Goal: Task Accomplishment & Management: Manage account settings

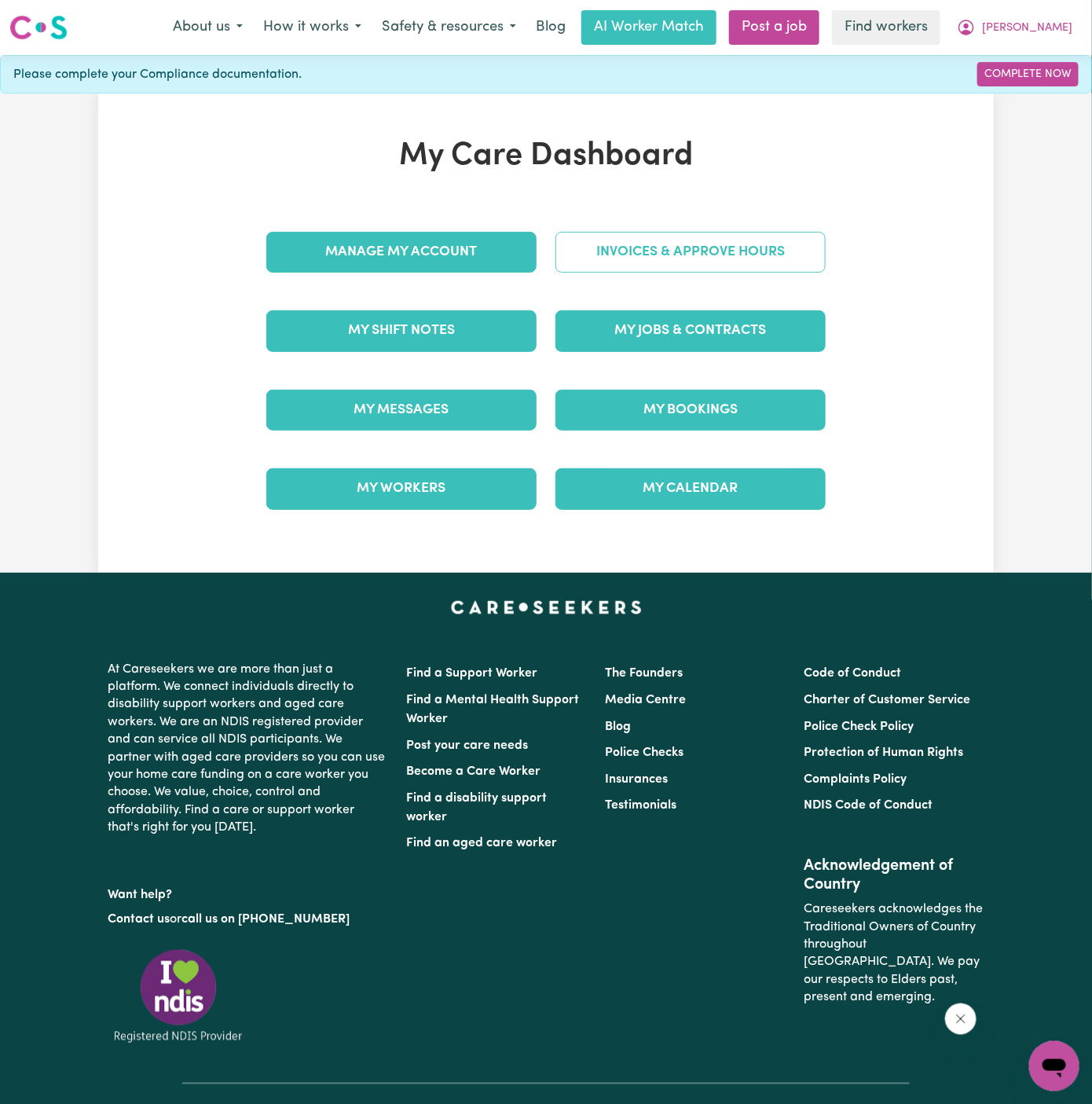
click at [705, 257] on link "Invoices & Approve Hours" at bounding box center [690, 253] width 270 height 41
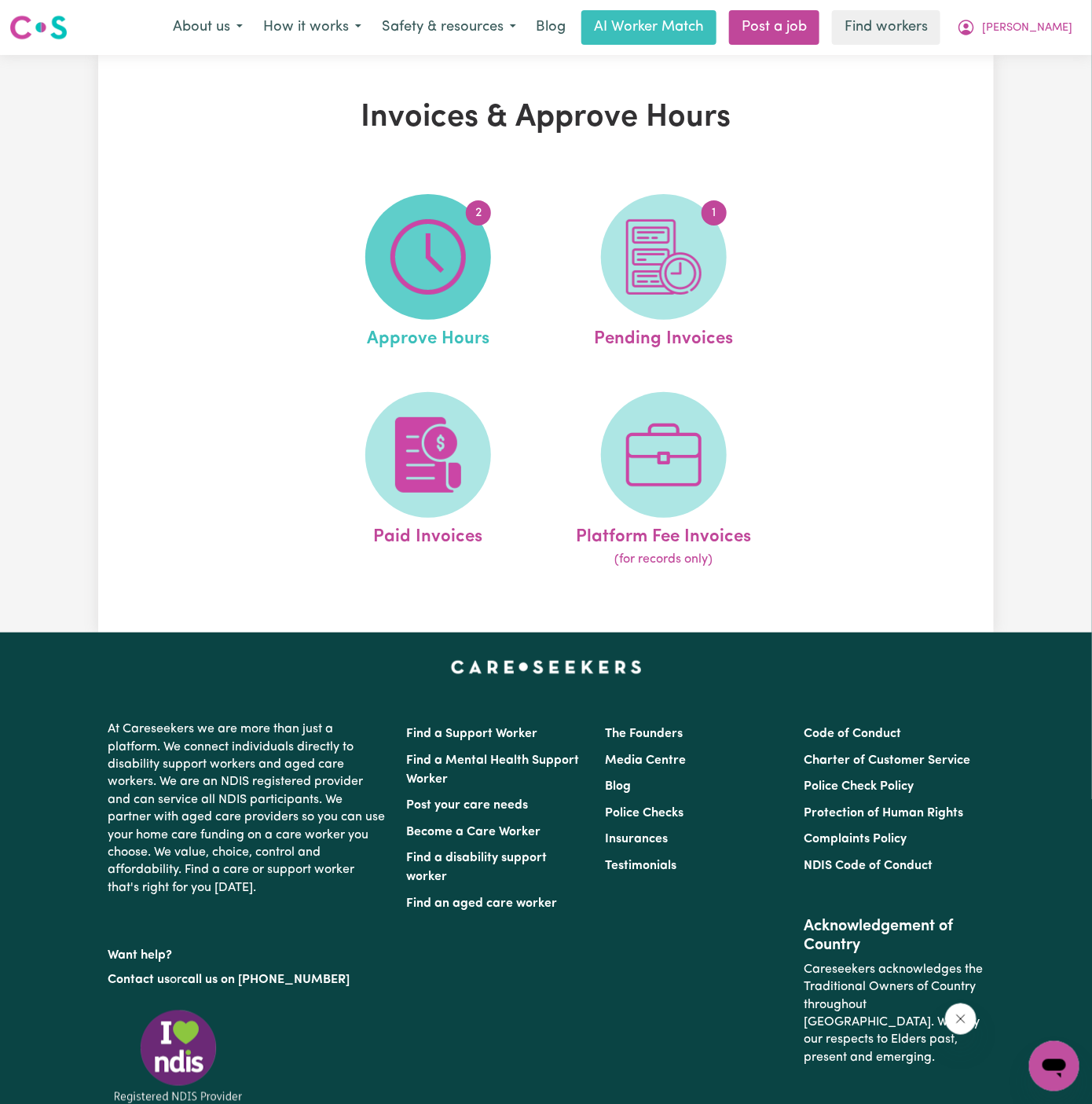
click at [430, 245] on img at bounding box center [429, 257] width 76 height 76
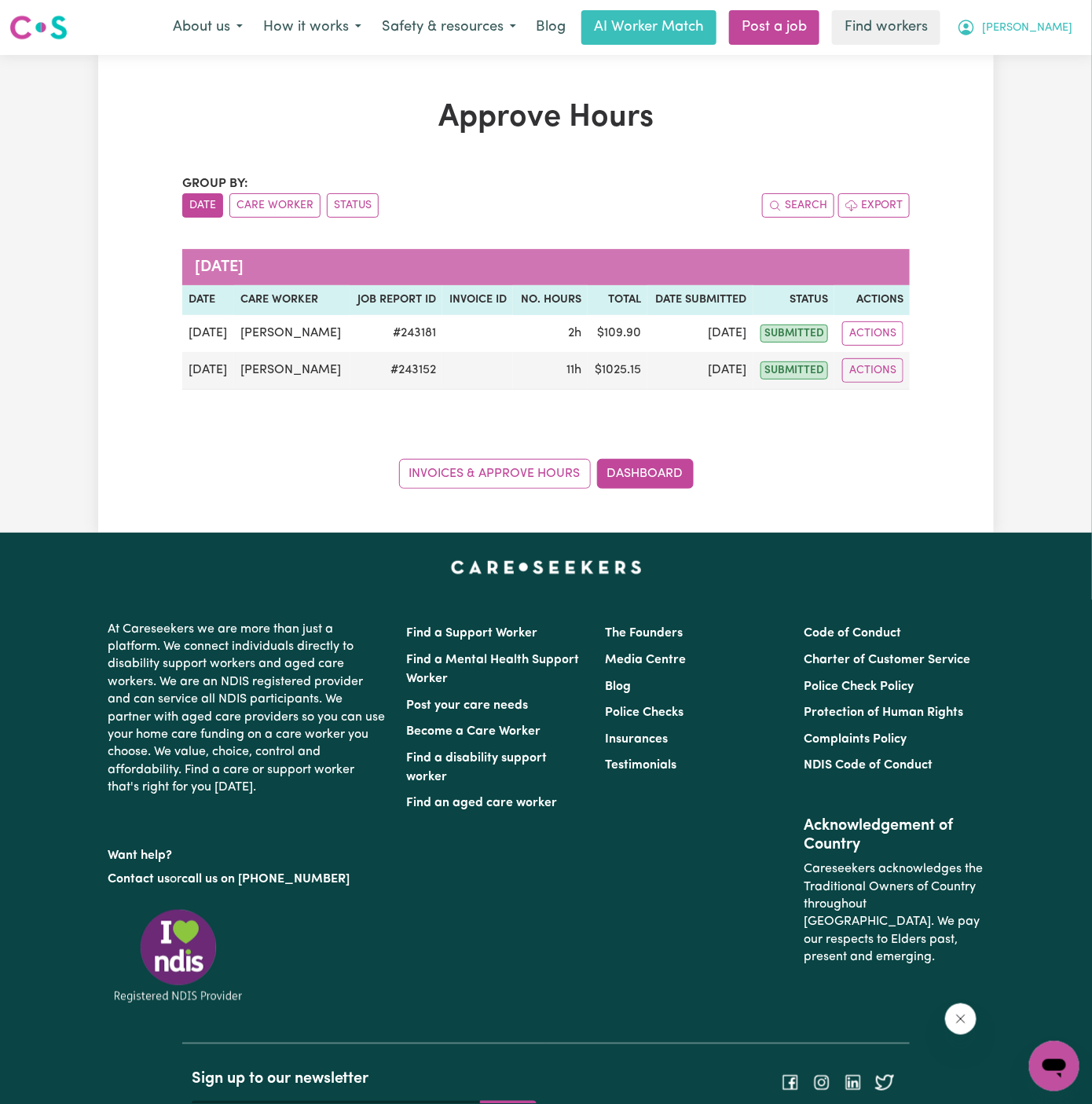
click at [1062, 25] on span "[PERSON_NAME]" at bounding box center [1027, 28] width 91 height 17
click at [1052, 36] on span "[PERSON_NAME]" at bounding box center [1027, 28] width 91 height 17
click at [1051, 81] on link "Logout" at bounding box center [1020, 91] width 124 height 30
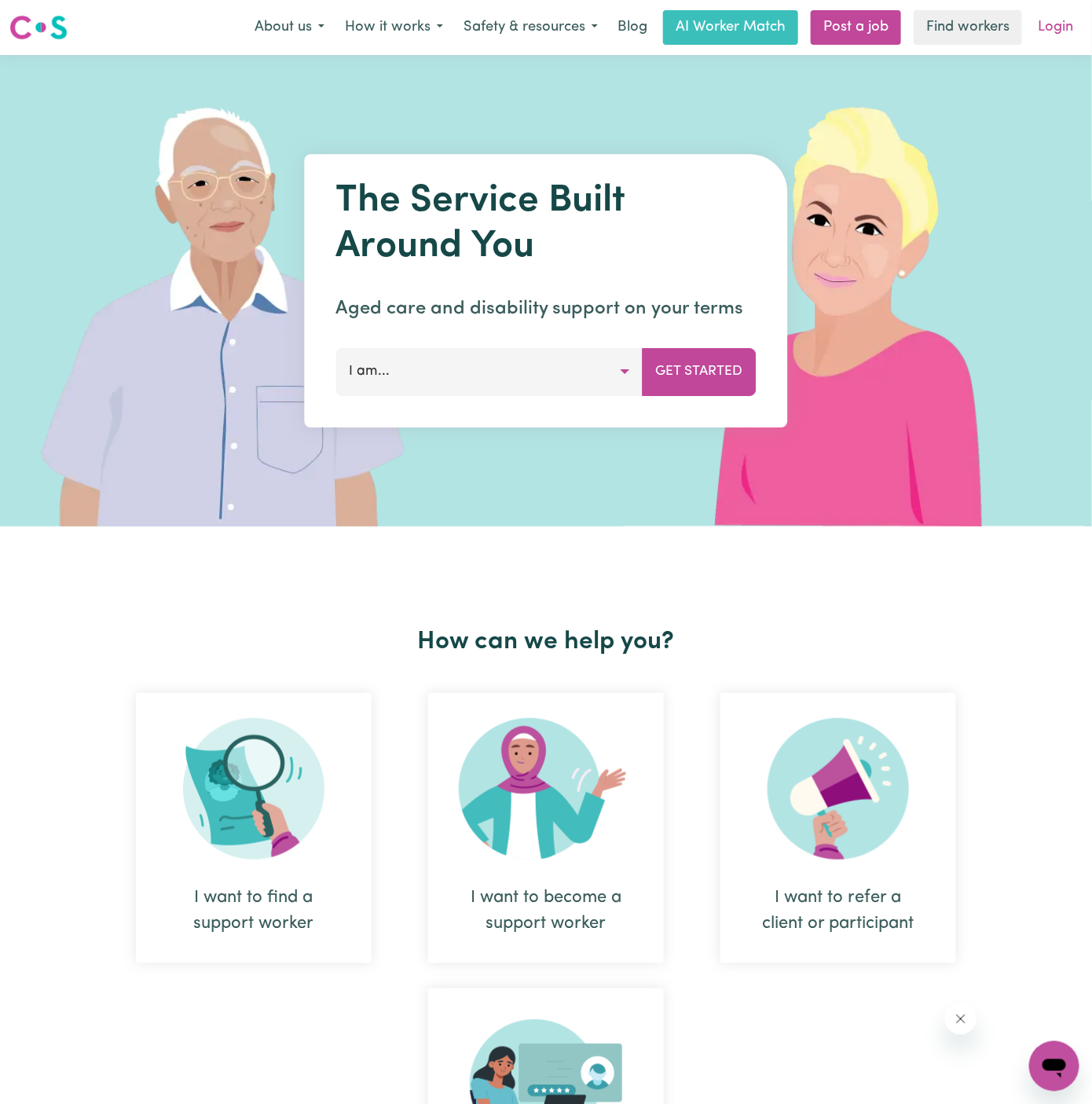
click at [1066, 30] on link "Login" at bounding box center [1056, 27] width 54 height 35
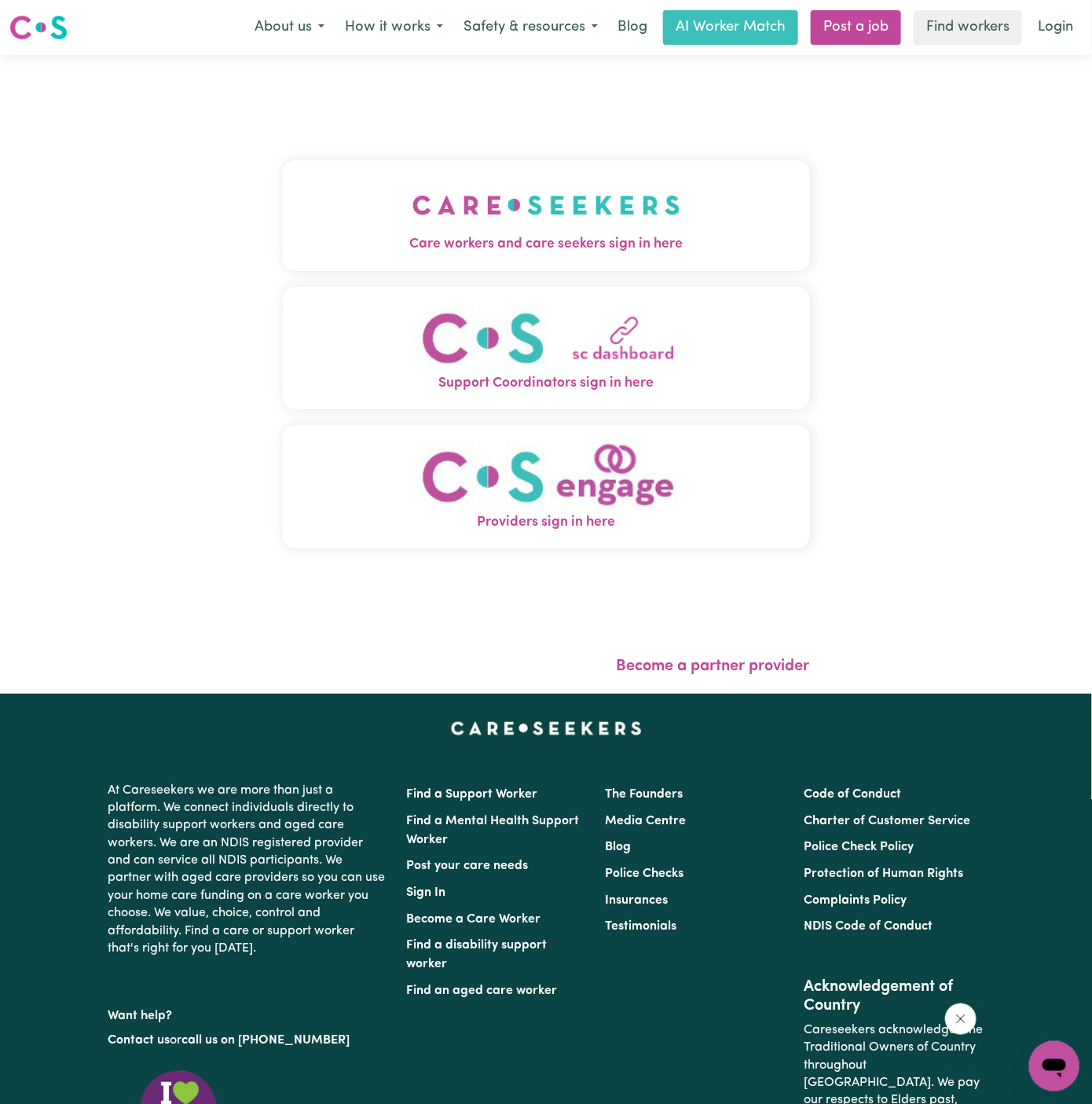
click at [435, 205] on img "Care workers and care seekers sign in here" at bounding box center [546, 205] width 268 height 58
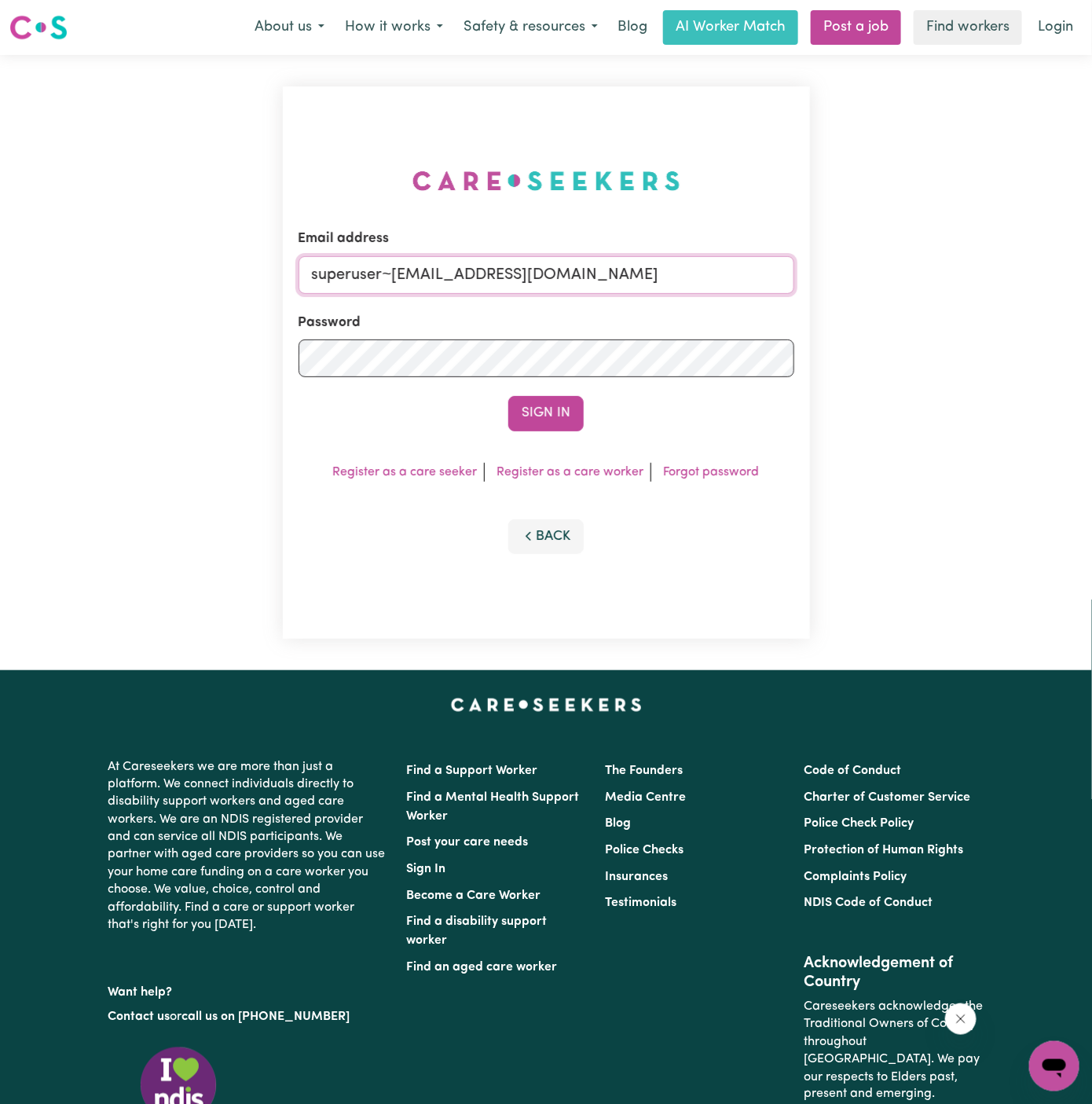
drag, startPoint x: 394, startPoint y: 269, endPoint x: 794, endPoint y: 263, distance: 400.0
click at [794, 263] on div "Email address superuser~[EMAIL_ADDRESS][DOMAIN_NAME] Password Sign In Register …" at bounding box center [546, 362] width 527 height 552
paste input "[EMAIL_ADDRESS][DOMAIN_NAME]"
click at [509, 396] on button "Sign In" at bounding box center [546, 413] width 76 height 35
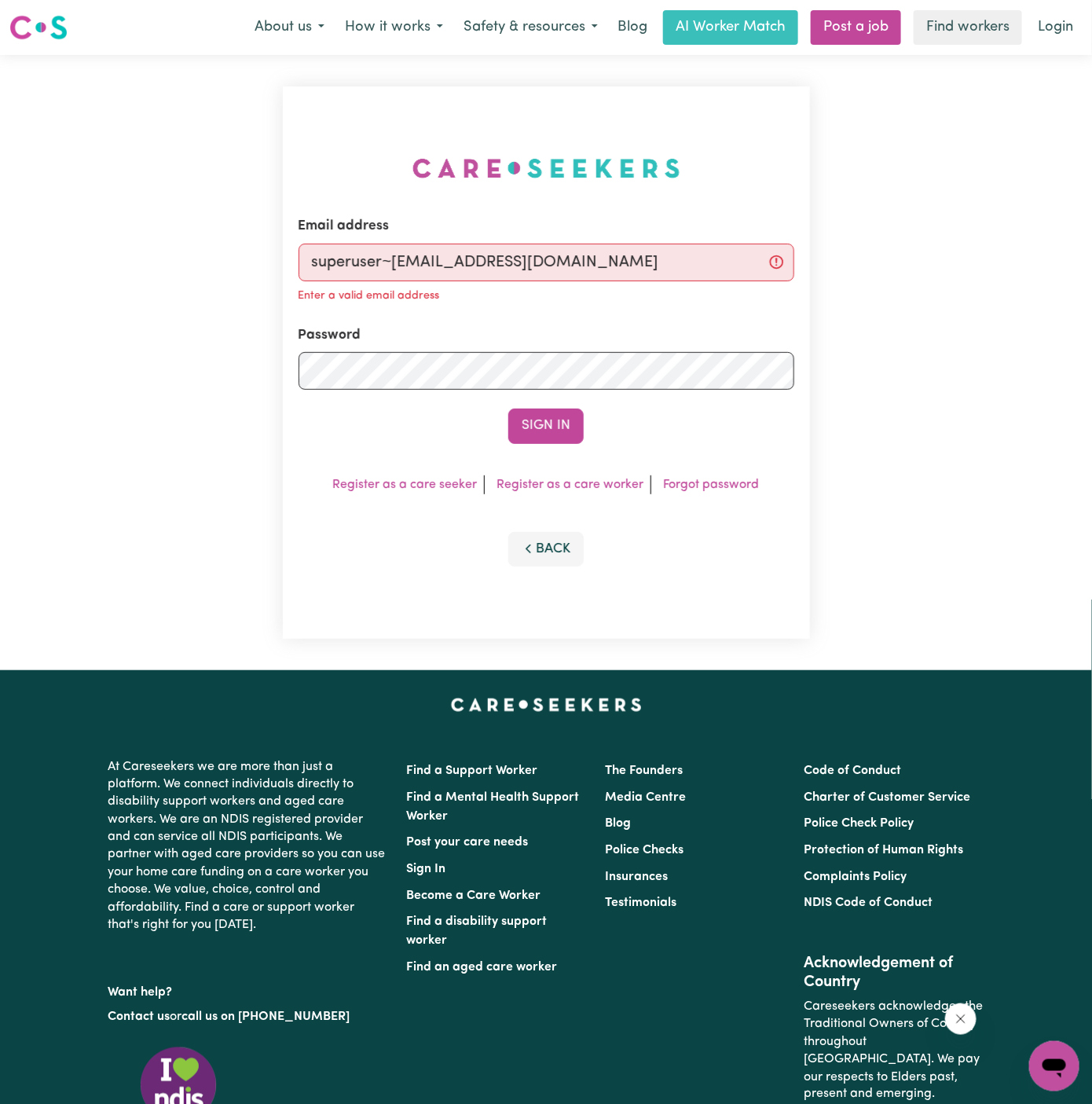
click at [514, 269] on input "superuser~[EMAIL_ADDRESS][DOMAIN_NAME]" at bounding box center [546, 263] width 495 height 38
click at [637, 255] on input "superuser~[EMAIL_ADDRESS][DOMAIN_NAME]" at bounding box center [546, 263] width 495 height 38
drag, startPoint x: 637, startPoint y: 255, endPoint x: 420, endPoint y: 257, distance: 217.0
click at [420, 257] on input "superuser~[EMAIL_ADDRESS][DOMAIN_NAME]" at bounding box center [546, 263] width 495 height 38
type input "[EMAIL_ADDRESS][DOMAIN_NAME]"
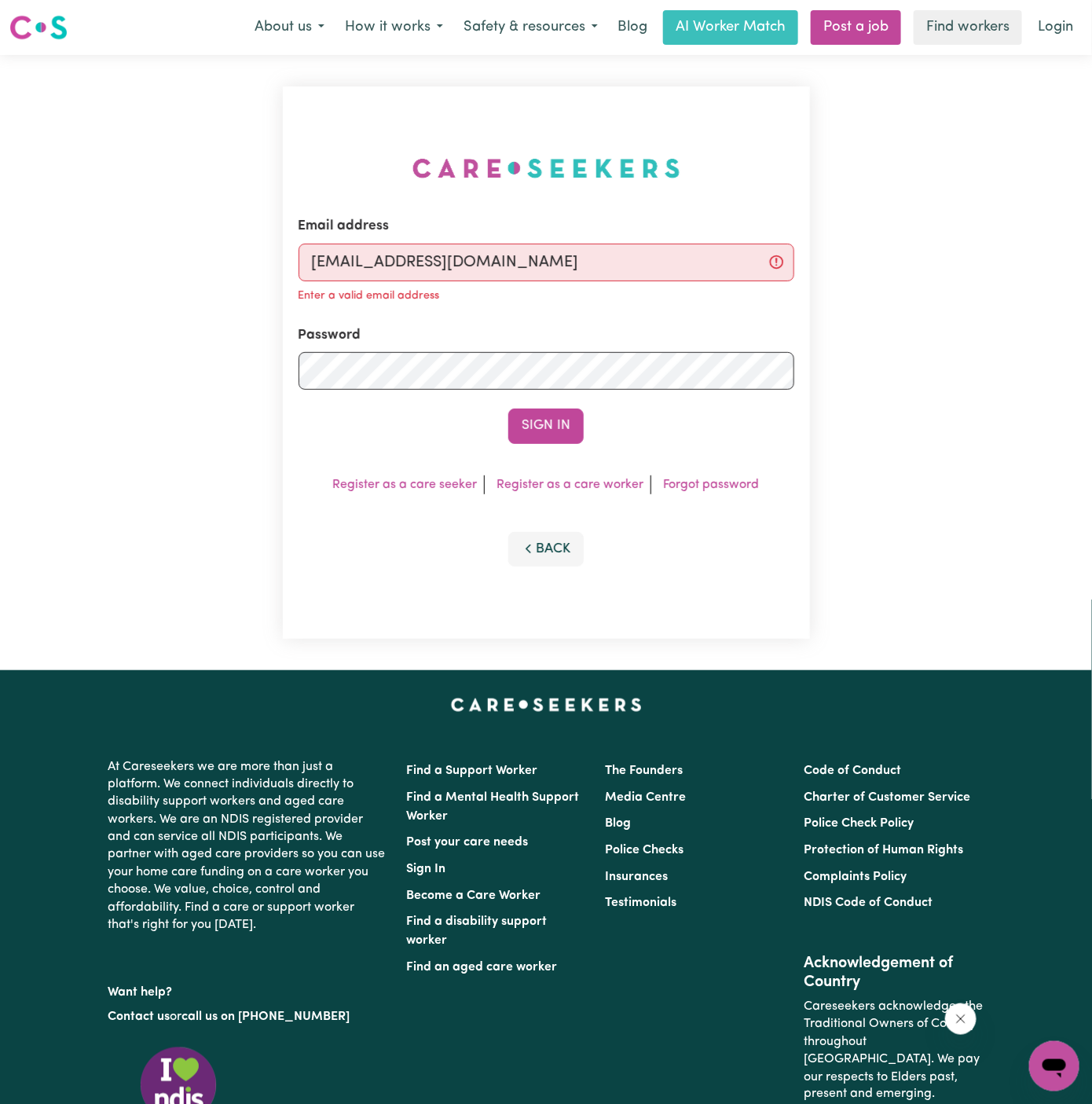
click at [509, 408] on button "Sign In" at bounding box center [546, 426] width 76 height 35
